Goal: Task Accomplishment & Management: Manage account settings

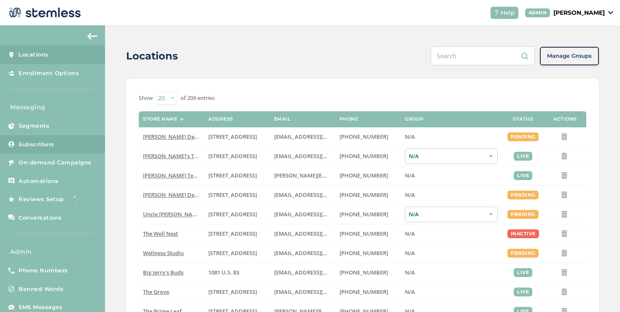
click at [83, 140] on link "Subscribers" at bounding box center [52, 144] width 105 height 19
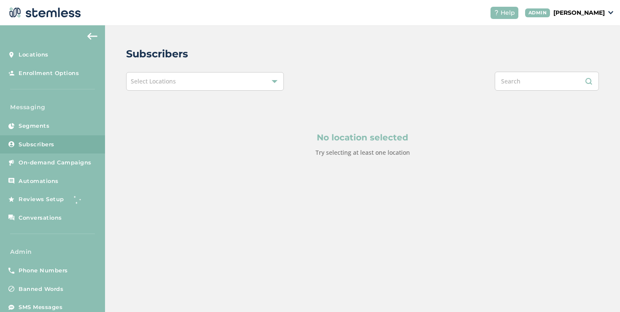
click at [170, 80] on span "Select Locations" at bounding box center [153, 81] width 45 height 8
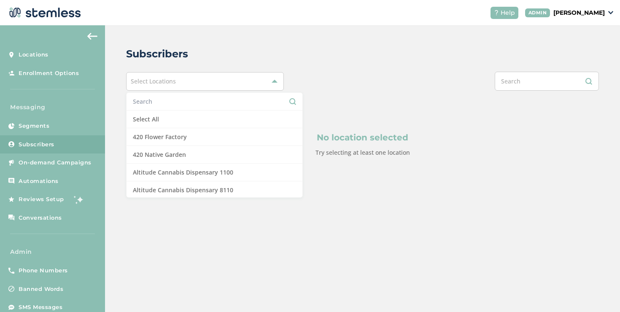
click at [166, 98] on input "text" at bounding box center [214, 101] width 163 height 9
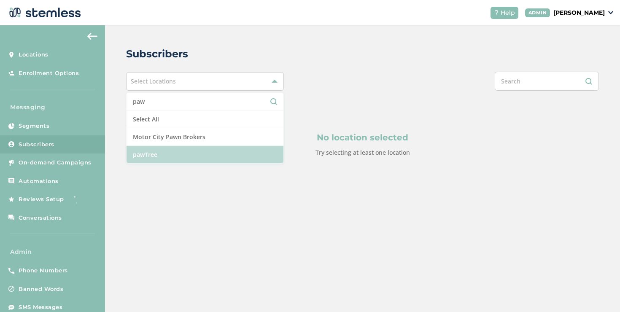
type input "paw"
click at [157, 153] on li "pawTree" at bounding box center [204, 154] width 157 height 17
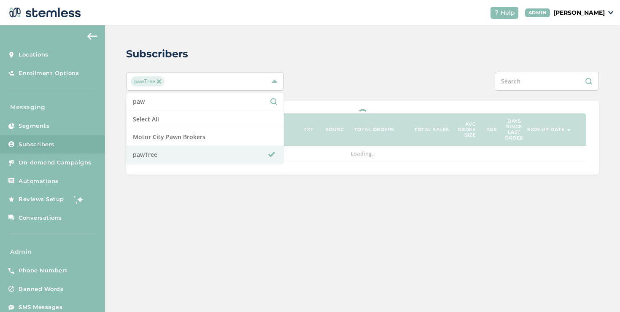
click at [342, 108] on div at bounding box center [362, 138] width 473 height 74
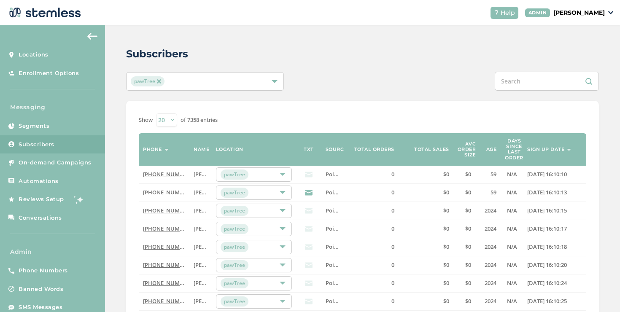
click at [545, 149] on label "Sign up date" at bounding box center [545, 149] width 37 height 5
